Goal: Obtain resource: Obtain resource

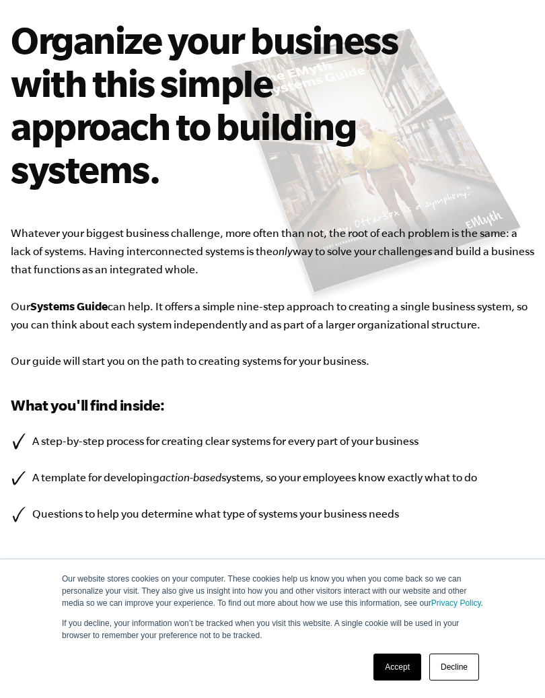
scroll to position [90, 0]
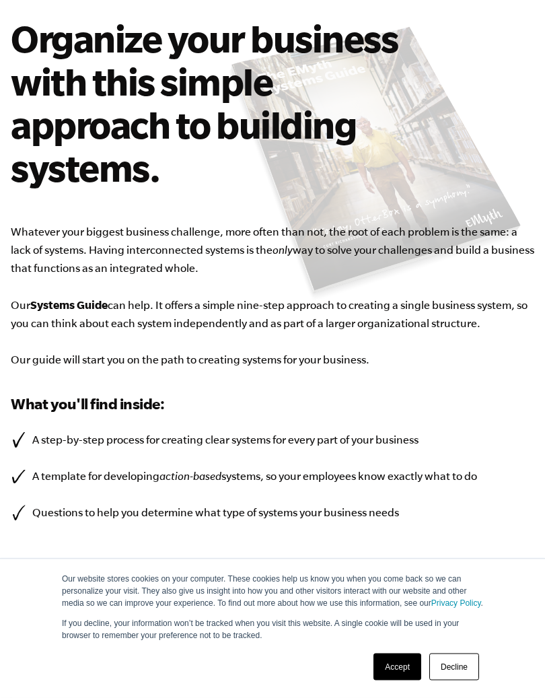
click at [390, 648] on link "Accept" at bounding box center [398, 667] width 48 height 27
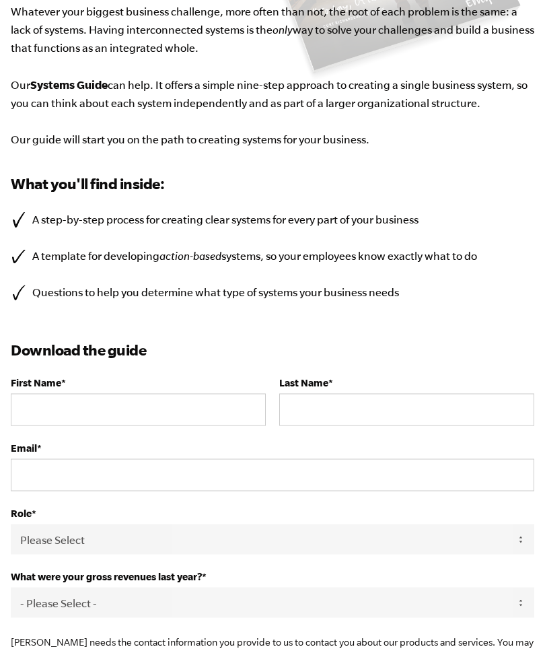
scroll to position [310, 0]
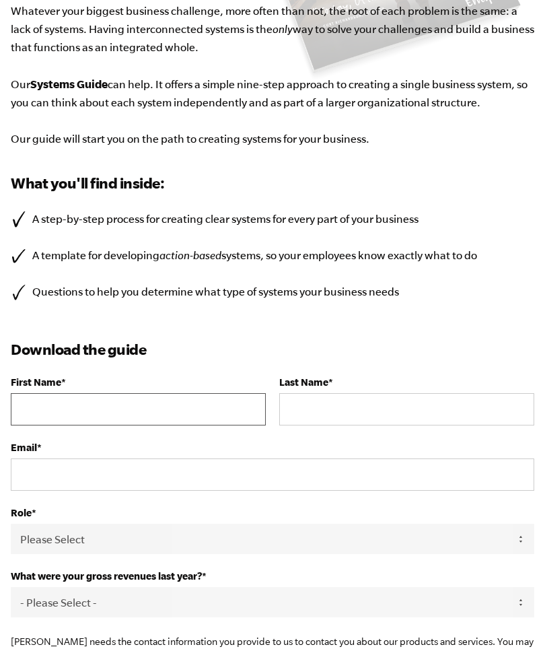
click at [160, 403] on input "First Name *" at bounding box center [138, 409] width 255 height 32
type input "[EMAIL_ADDRESS][DOMAIN_NAME]"
type input "Dougall"
type input "[PERSON_NAME]"
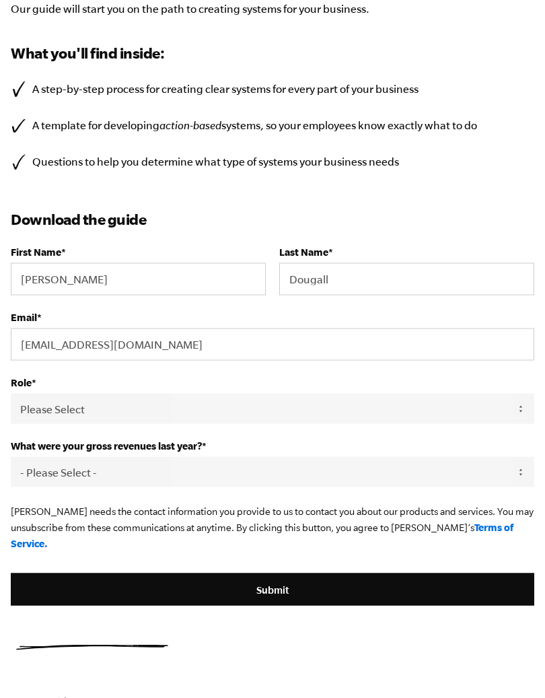
scroll to position [441, 0]
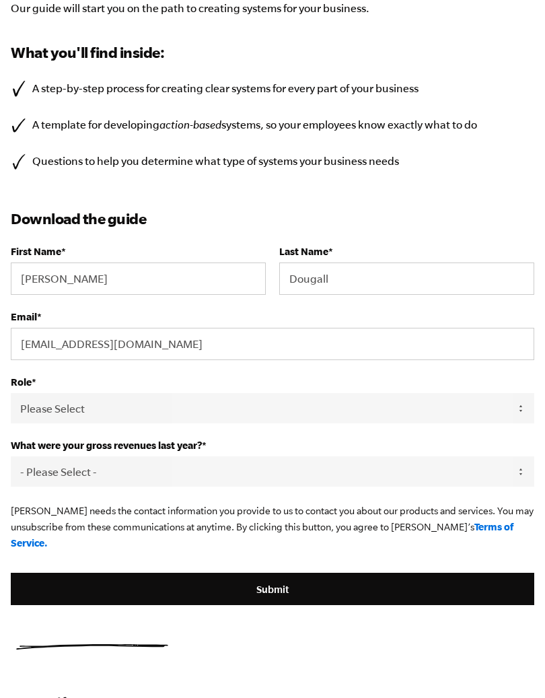
click at [370, 409] on select "Please Select Owner Partner / Co-Owner Executive Employee / Other" at bounding box center [273, 408] width 524 height 30
select select "Owner"
click at [335, 469] on select "- Please Select - 0-75K 76-150K 151-275K 276-500K 501-750K 751-1M 1-2.5M 2.5-5M…" at bounding box center [273, 471] width 524 height 30
select select "0-75K"
click at [275, 573] on input "Submit" at bounding box center [273, 589] width 524 height 32
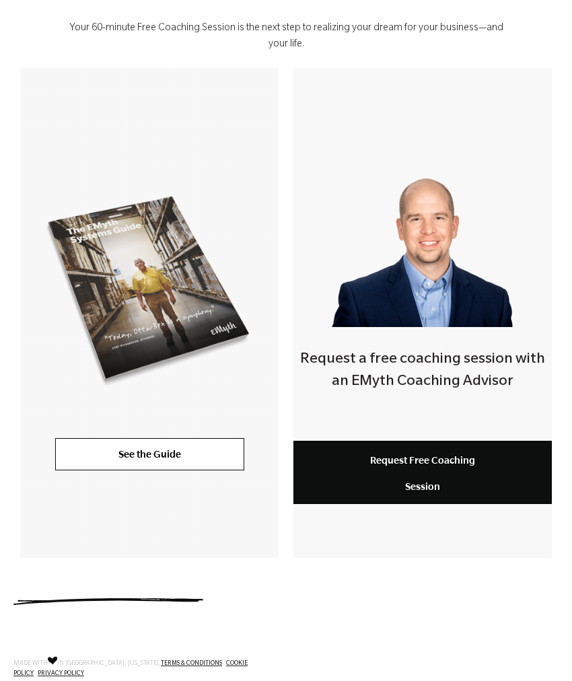
scroll to position [255, 0]
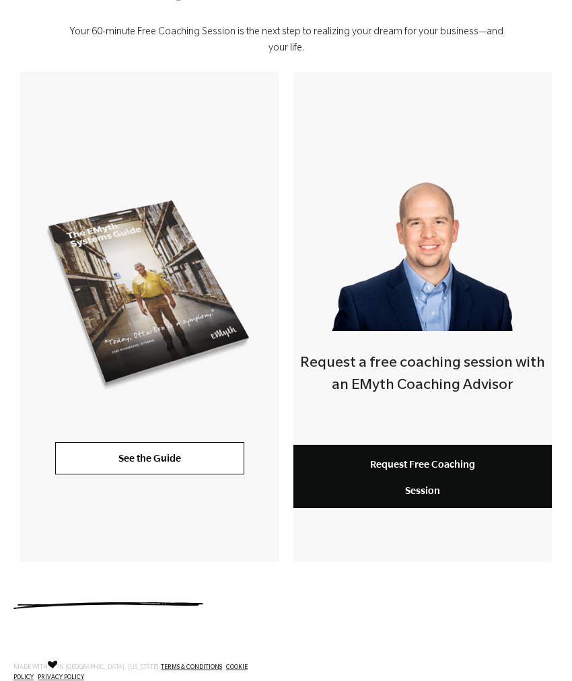
click at [166, 456] on link "See the Guide" at bounding box center [149, 458] width 189 height 32
